Goal: Information Seeking & Learning: Check status

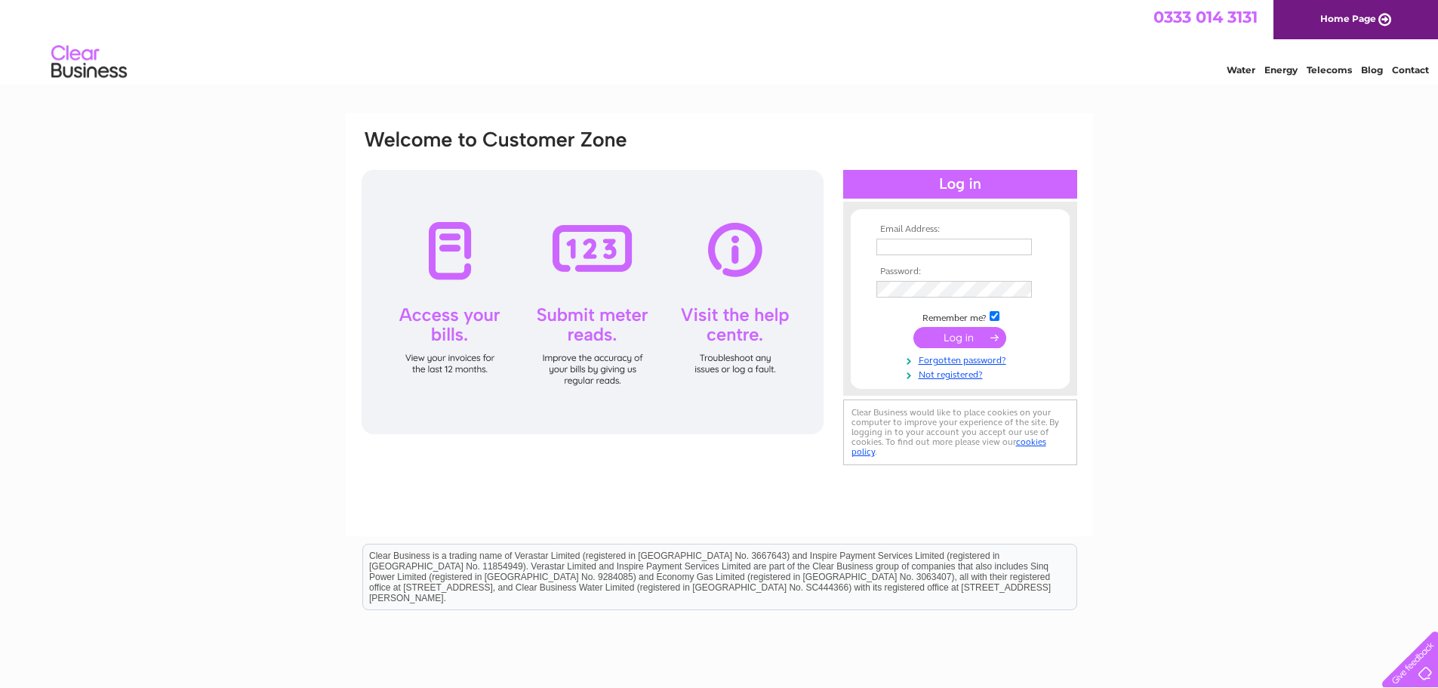
type input "[EMAIL_ADDRESS][DOMAIN_NAME]"
click at [976, 331] on input "submit" at bounding box center [959, 337] width 93 height 21
click at [954, 333] on input "submit" at bounding box center [959, 337] width 93 height 21
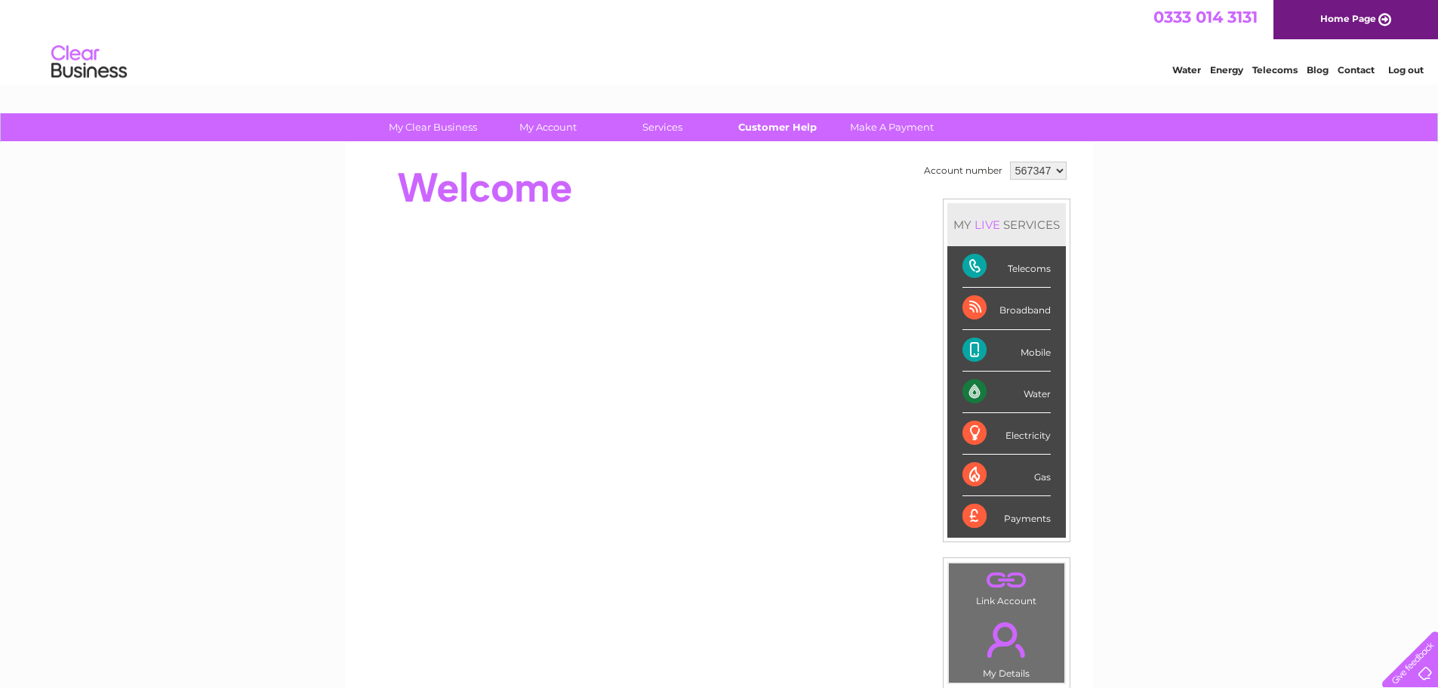
click at [787, 129] on link "Customer Help" at bounding box center [777, 127] width 125 height 28
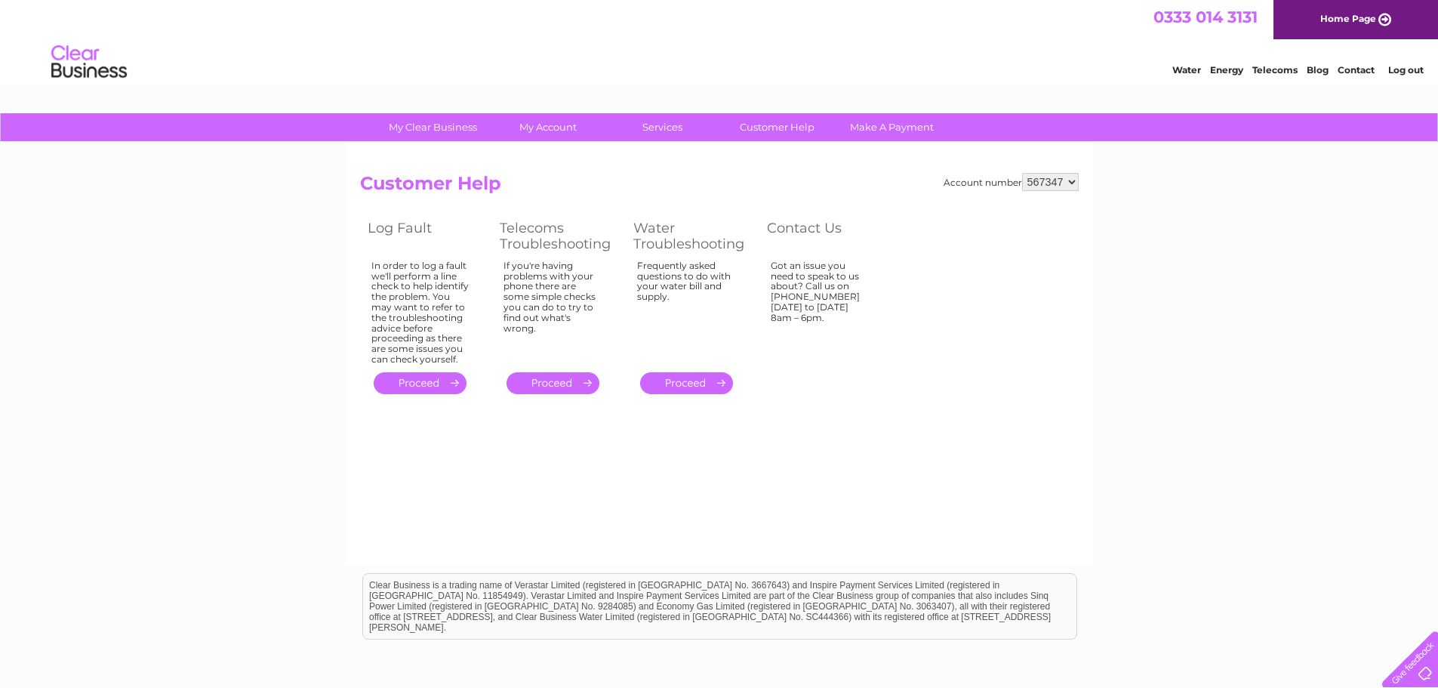
click at [448, 383] on link "." at bounding box center [420, 383] width 93 height 22
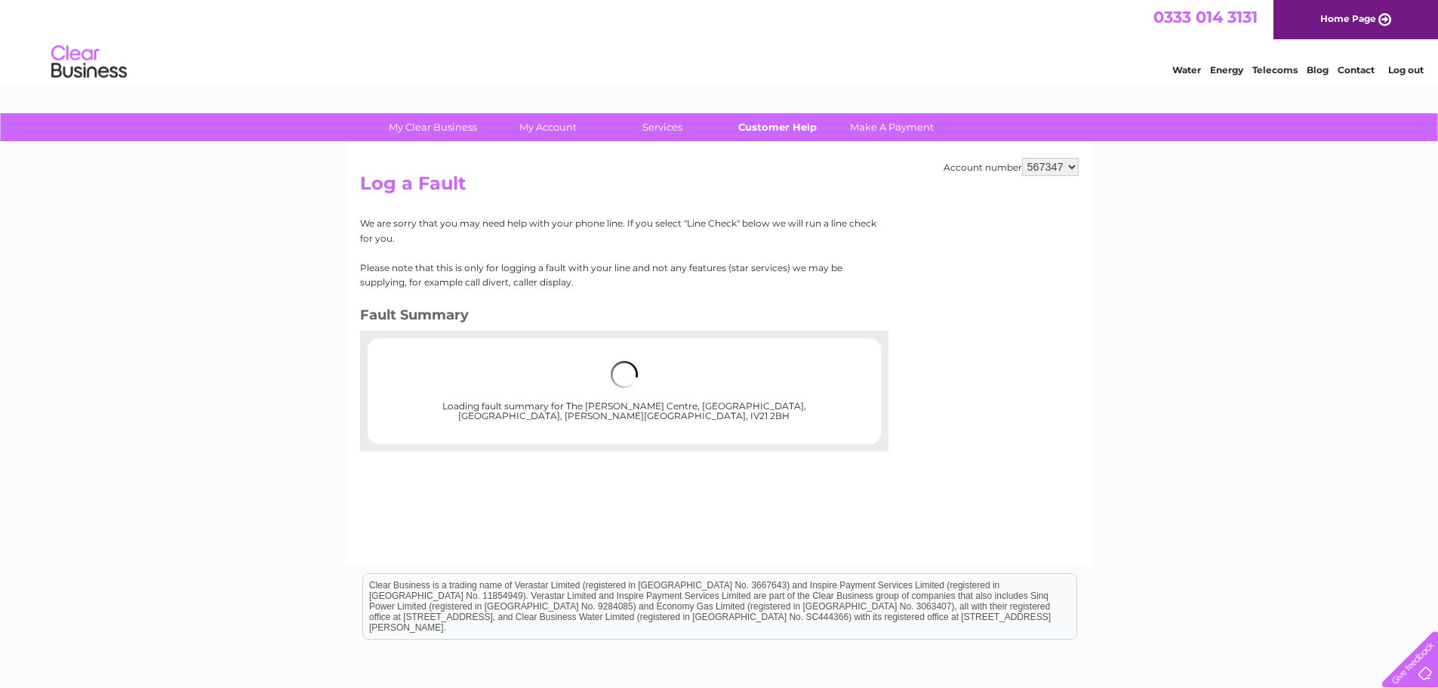
click at [780, 128] on link "Customer Help" at bounding box center [777, 127] width 125 height 28
click at [1226, 347] on div "My Clear Business Login Details My Details My Preferences Link Account My Accou…" at bounding box center [719, 468] width 1438 height 710
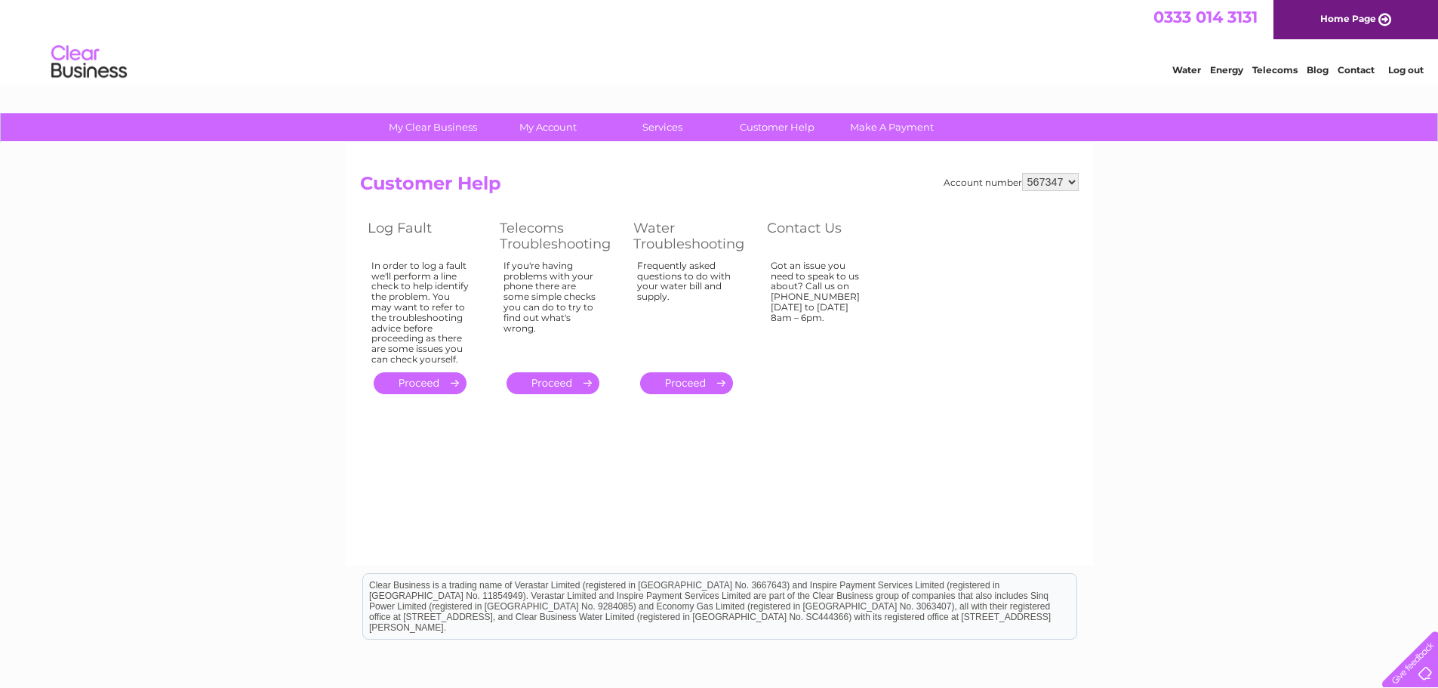
click at [1425, 673] on div at bounding box center [1407, 656] width 62 height 62
